Goal: Check status: Check status

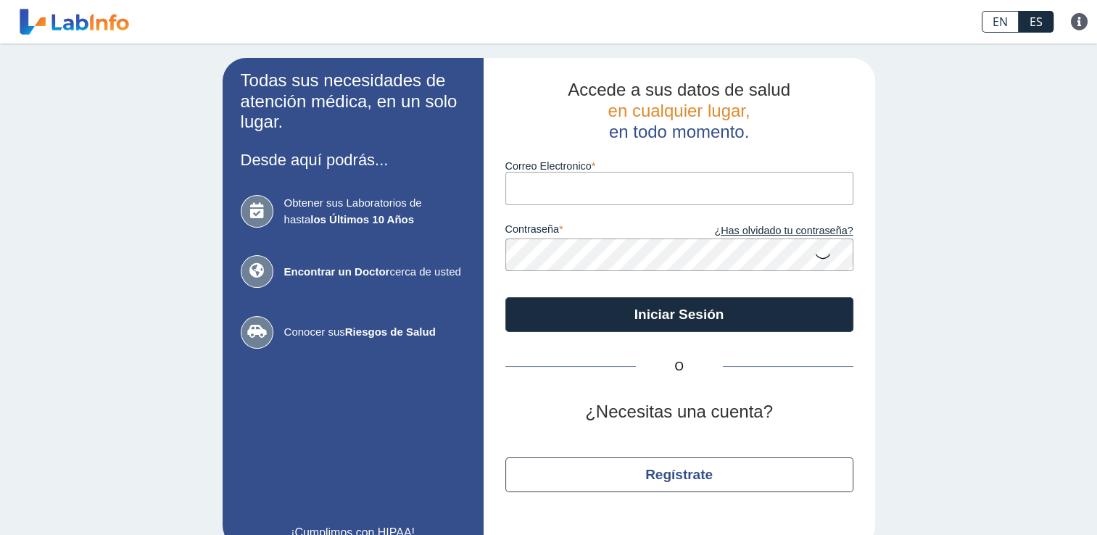
click at [523, 186] on input "Correo Electronico" at bounding box center [679, 188] width 348 height 33
type input "[EMAIL_ADDRESS][DOMAIN_NAME]"
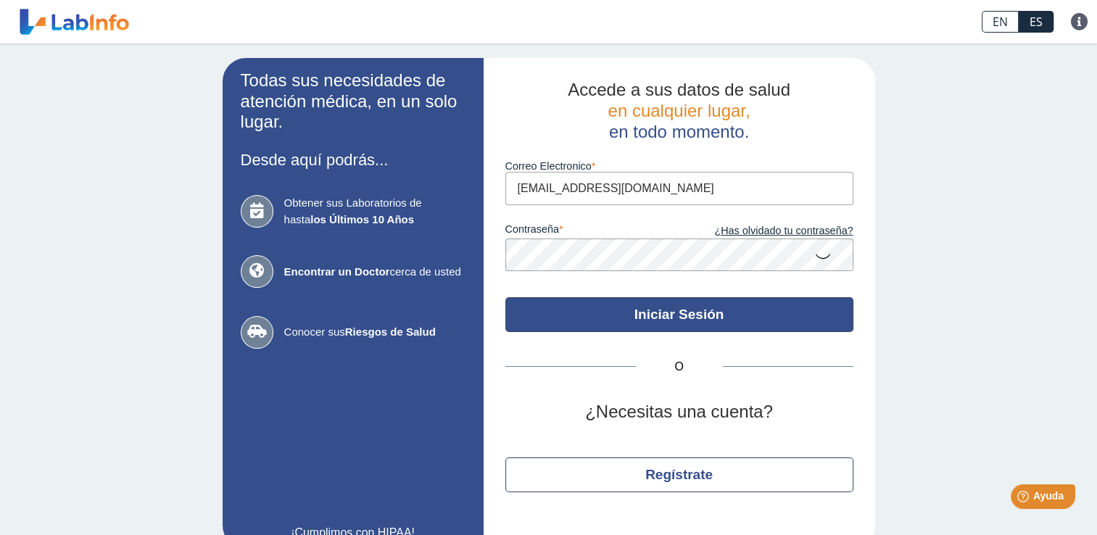
click at [755, 318] on button "Iniciar Sesión" at bounding box center [679, 314] width 348 height 35
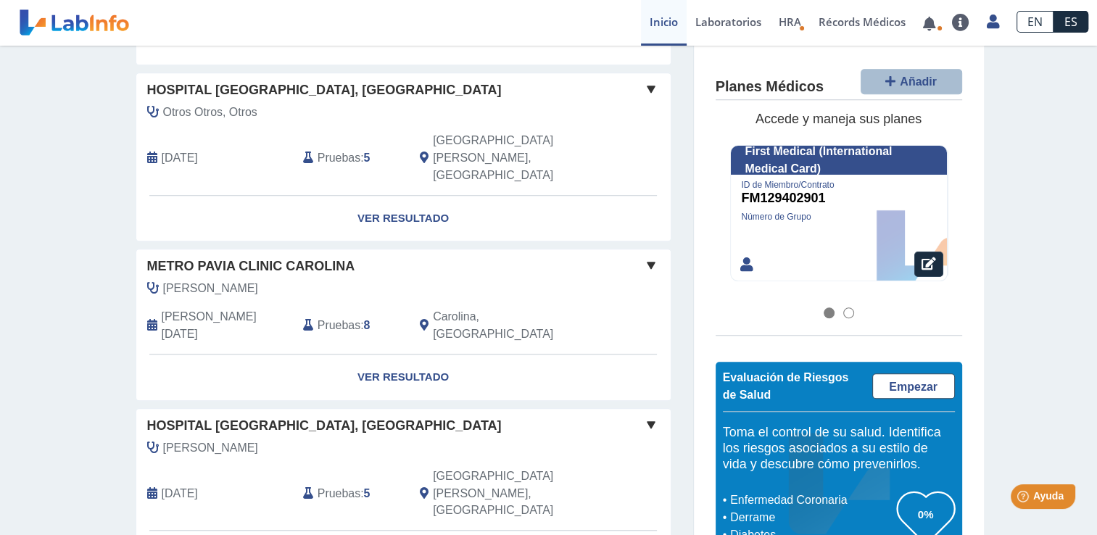
scroll to position [1259, 0]
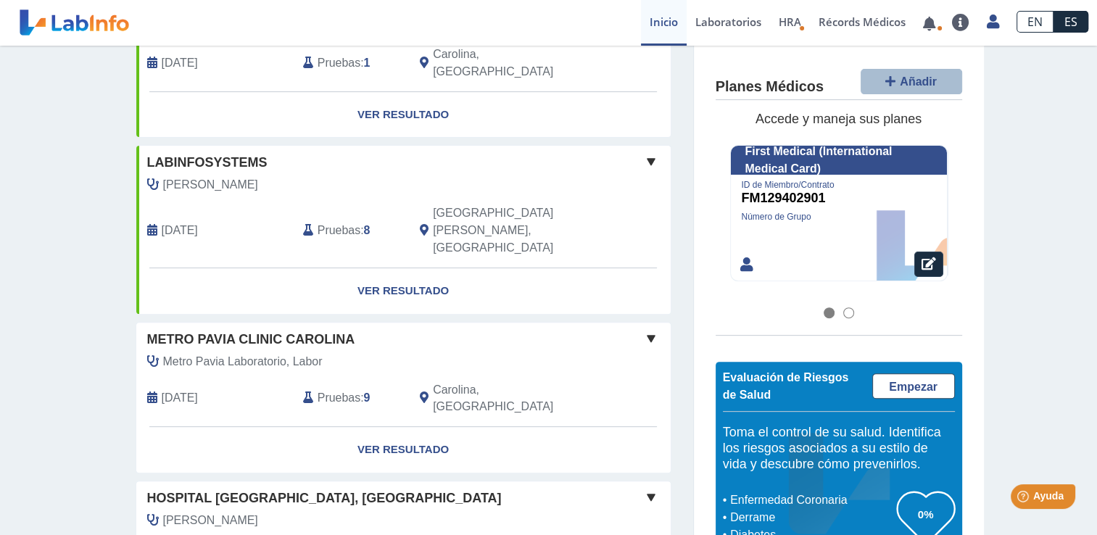
scroll to position [514, 0]
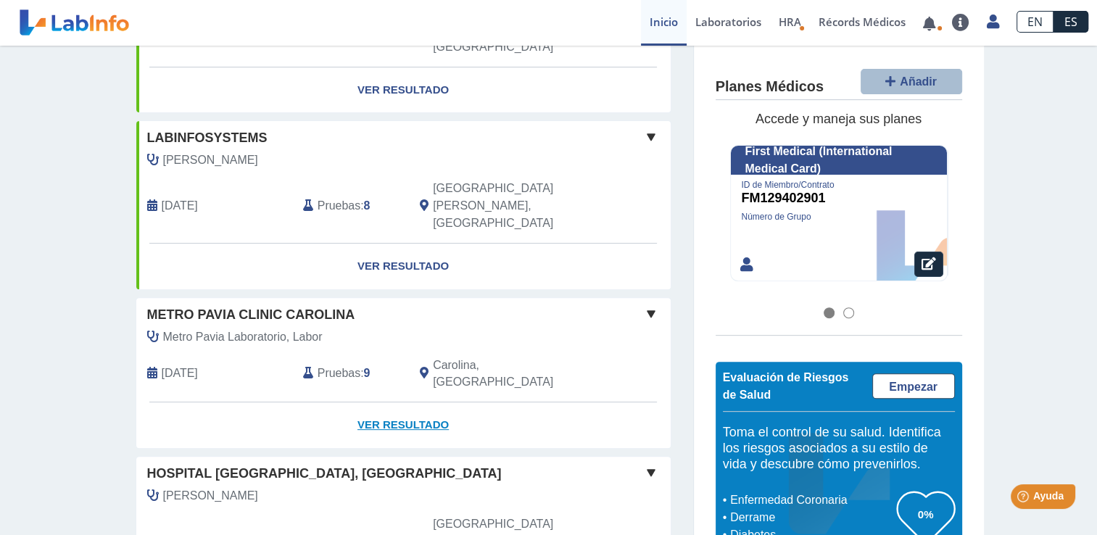
click at [412, 402] on link "Ver Resultado" at bounding box center [403, 425] width 534 height 46
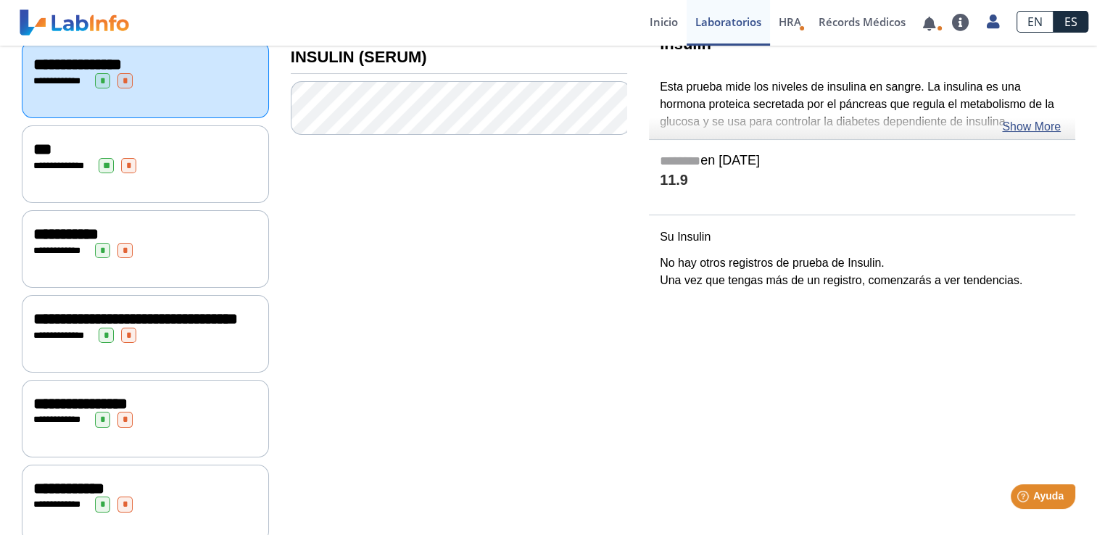
scroll to position [41, 0]
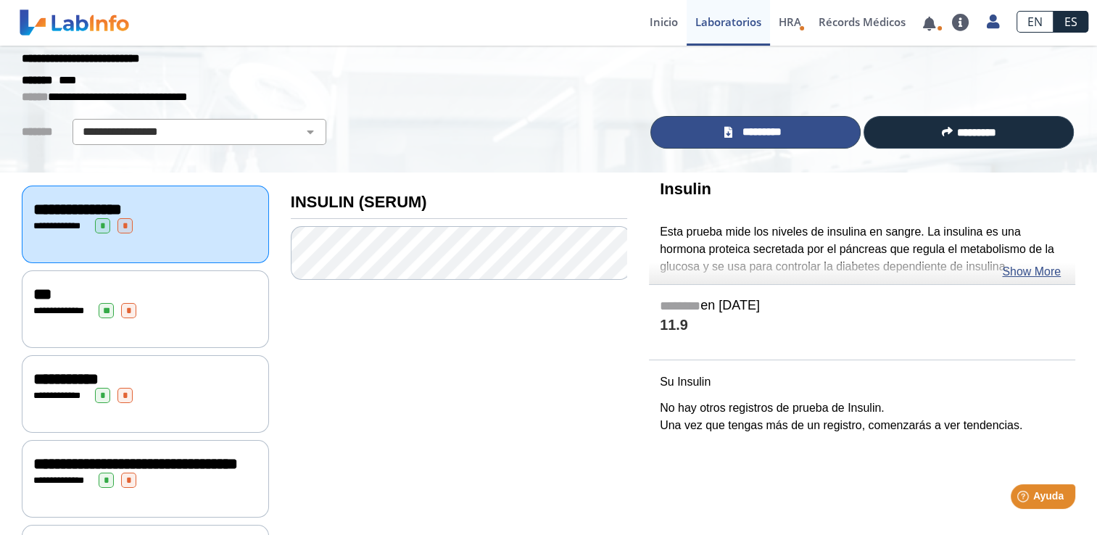
click at [747, 129] on span "*********" at bounding box center [761, 132] width 50 height 17
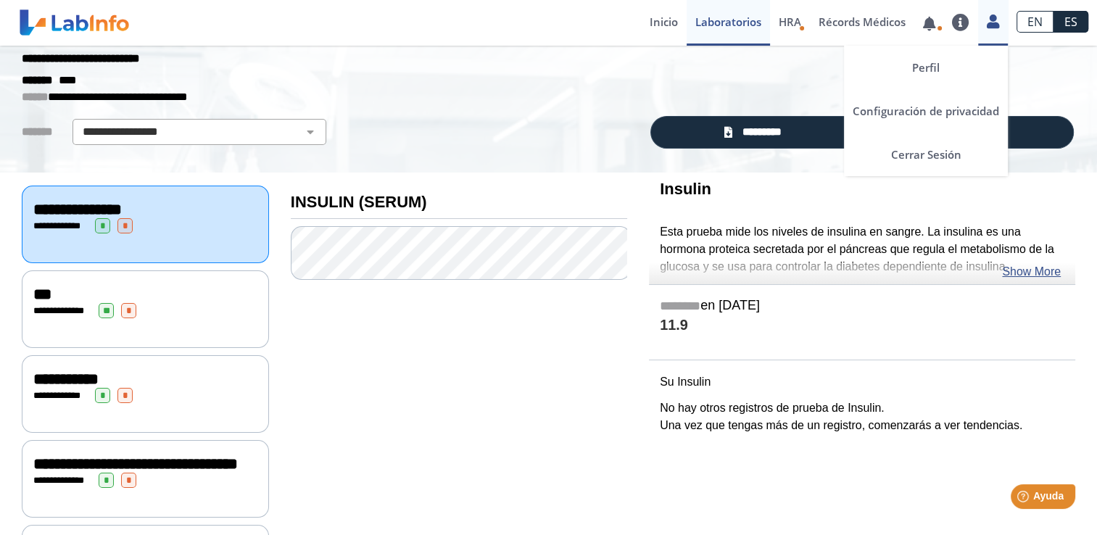
click at [993, 19] on icon at bounding box center [993, 21] width 12 height 11
click at [937, 149] on link "Cerrar Sesión" at bounding box center [926, 154] width 164 height 43
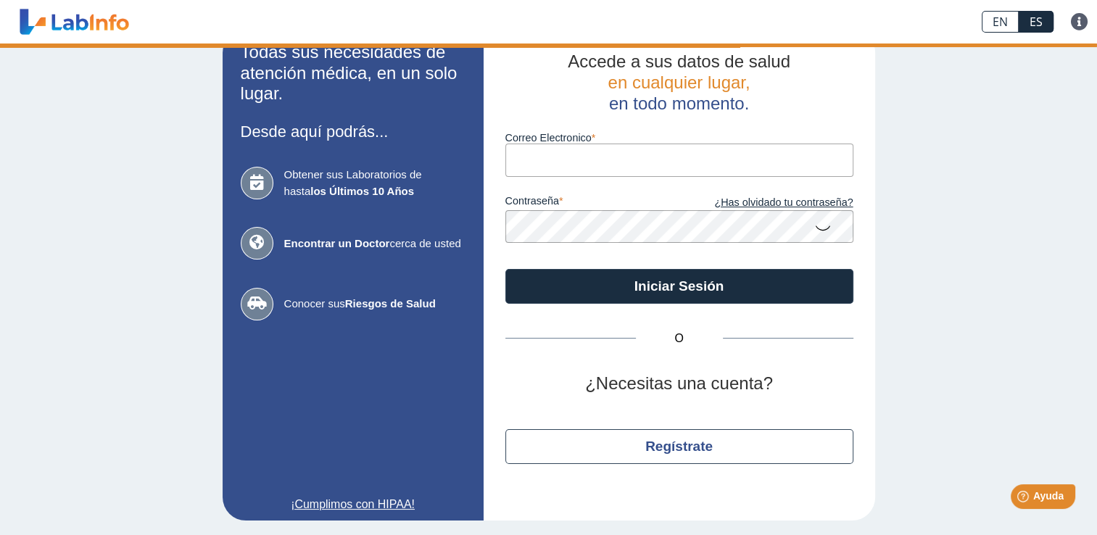
scroll to position [28, 0]
